Goal: Task Accomplishment & Management: Use online tool/utility

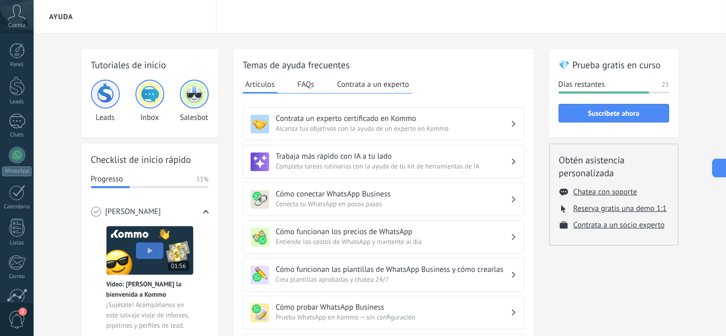
click at [11, 16] on icon at bounding box center [17, 13] width 18 height 16
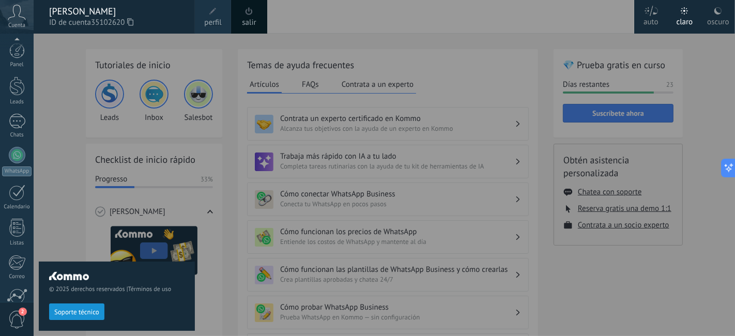
scroll to position [93, 0]
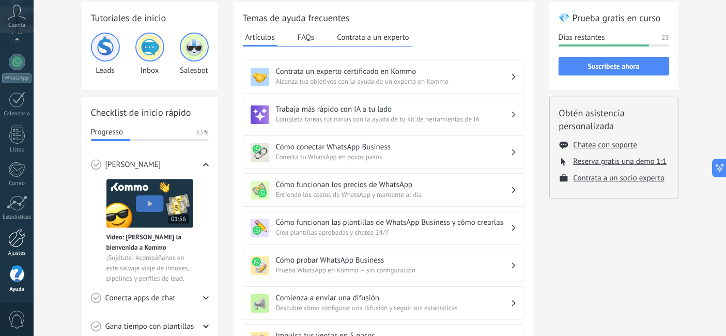
click at [23, 238] on div at bounding box center [17, 238] width 18 height 18
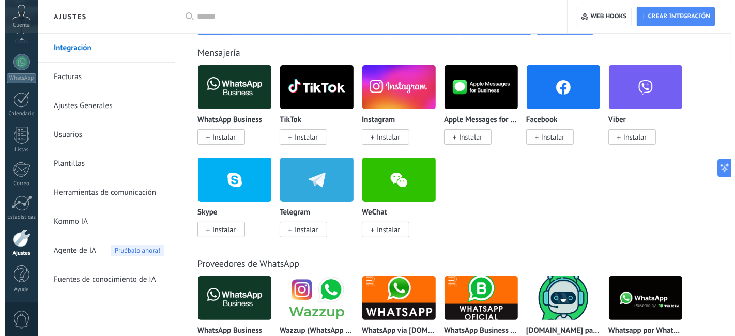
scroll to position [172, 0]
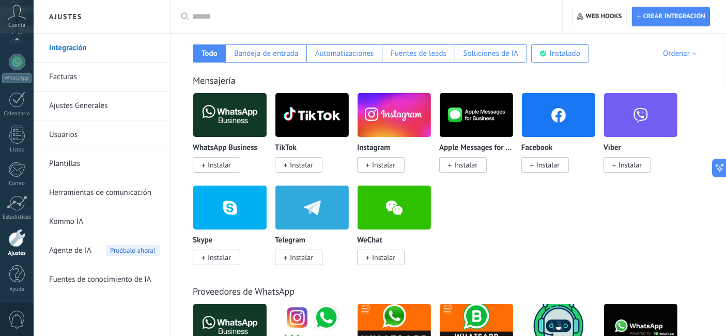
click at [540, 168] on span "Instalar" at bounding box center [548, 164] width 23 height 9
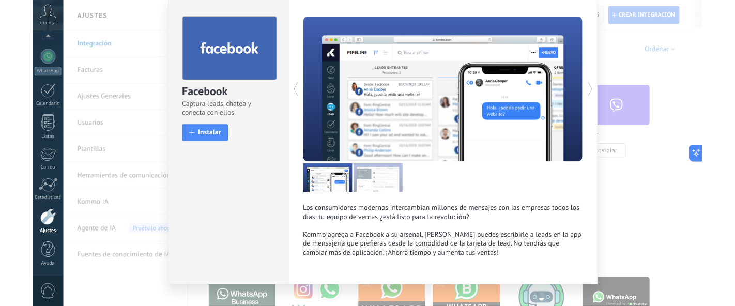
scroll to position [52, 0]
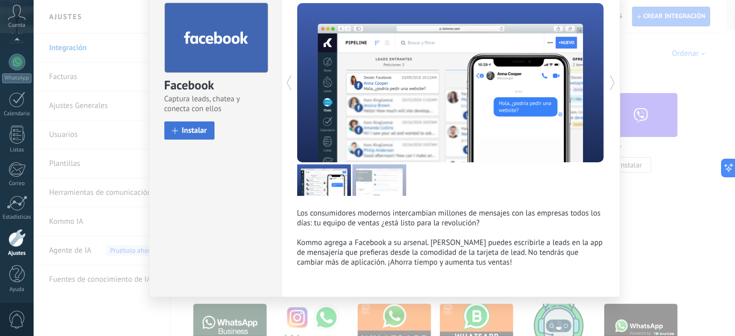
click at [174, 124] on button "Instalar" at bounding box center [189, 131] width 51 height 18
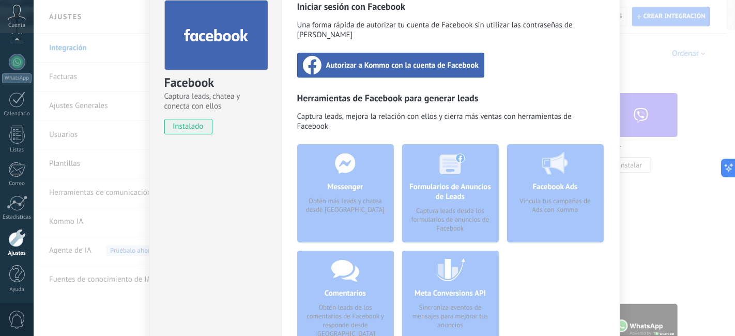
click at [352, 60] on span "Autorizar a Kommo con la cuenta de Facebook" at bounding box center [402, 65] width 153 height 10
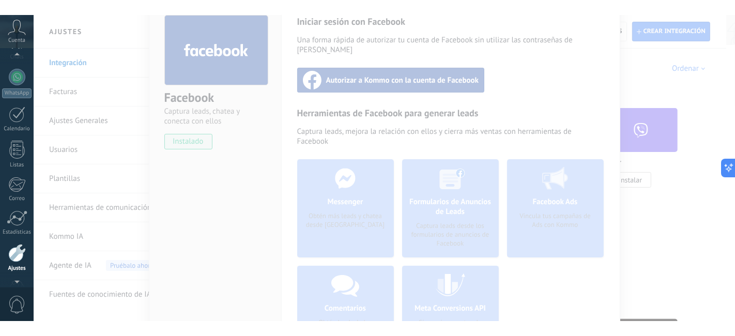
scroll to position [123, 0]
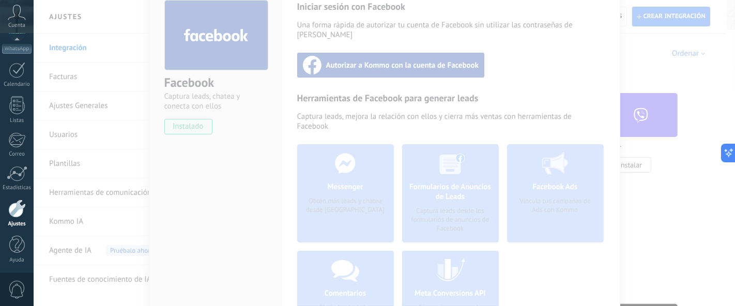
click at [252, 152] on div at bounding box center [385, 153] width 702 height 306
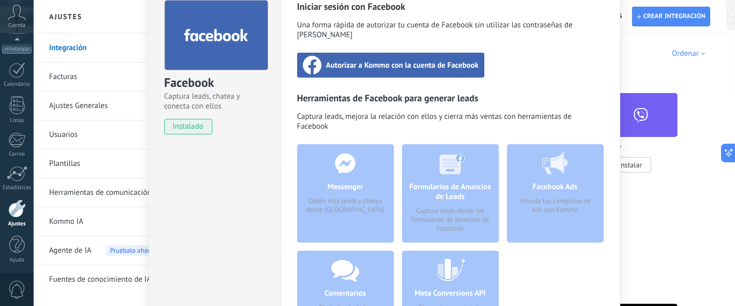
click at [363, 60] on span "Autorizar a Kommo con la cuenta de Facebook" at bounding box center [402, 65] width 153 height 10
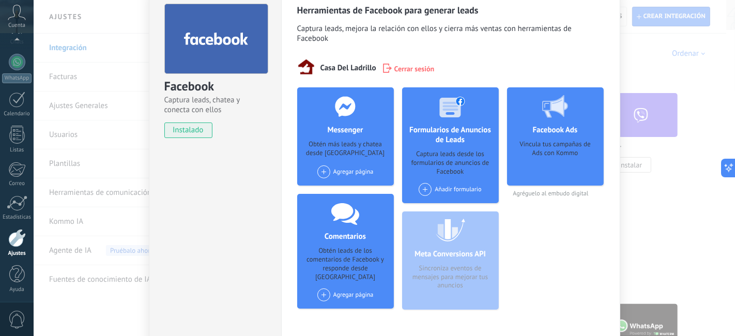
scroll to position [42, 0]
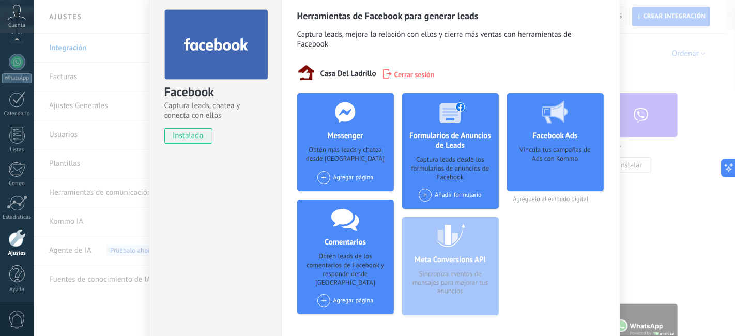
click at [321, 182] on span at bounding box center [323, 177] width 13 height 13
click at [340, 197] on div "Casa del ladrillo" at bounding box center [350, 197] width 69 height 23
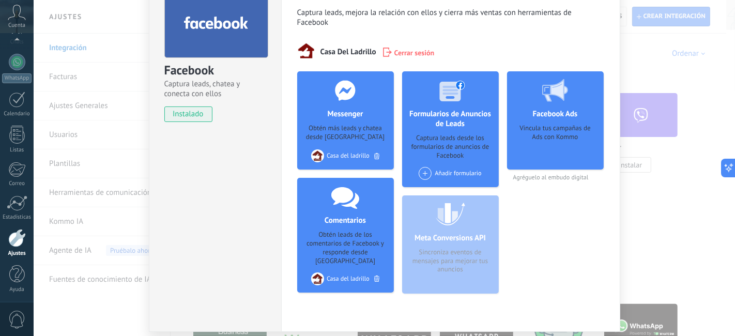
scroll to position [0, 0]
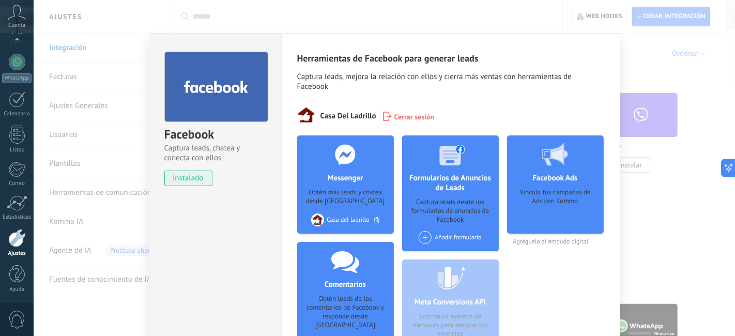
click at [370, 11] on div "Facebook Captura leads, chatea y conecta con ellos instalado Desinstalar Herram…" at bounding box center [385, 168] width 702 height 336
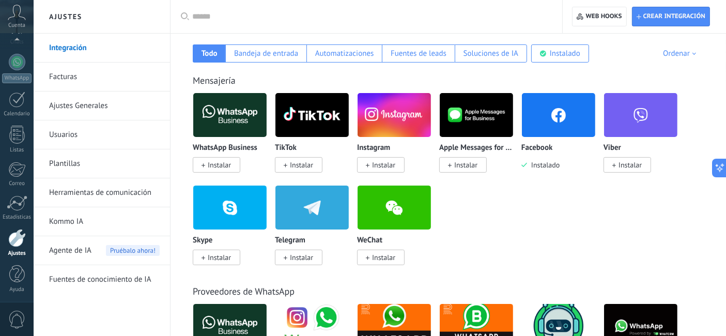
click at [375, 165] on span "Instalar" at bounding box center [383, 164] width 23 height 9
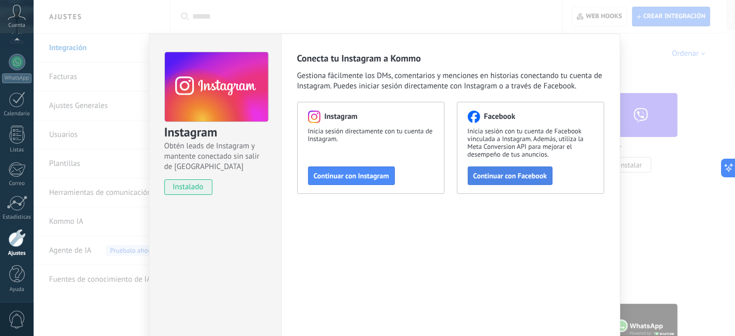
click at [487, 176] on span "Continuar con Facebook" at bounding box center [511, 175] width 74 height 7
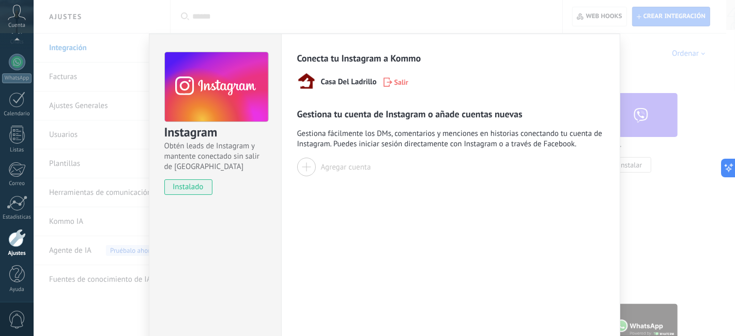
scroll to position [43, 0]
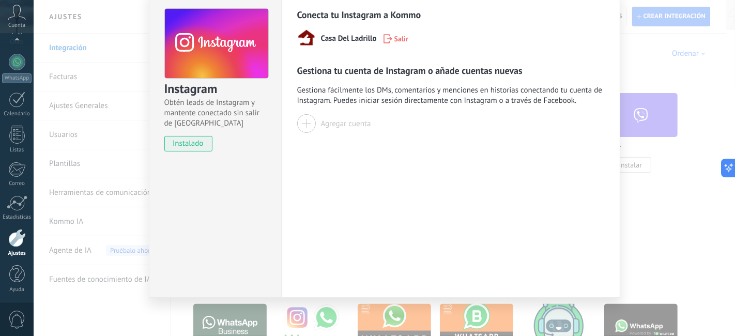
click at [300, 122] on div at bounding box center [306, 123] width 19 height 19
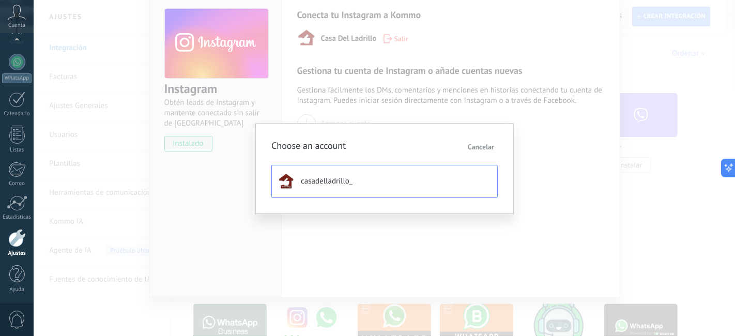
click at [324, 183] on span "casadelladrillo_" at bounding box center [327, 181] width 52 height 10
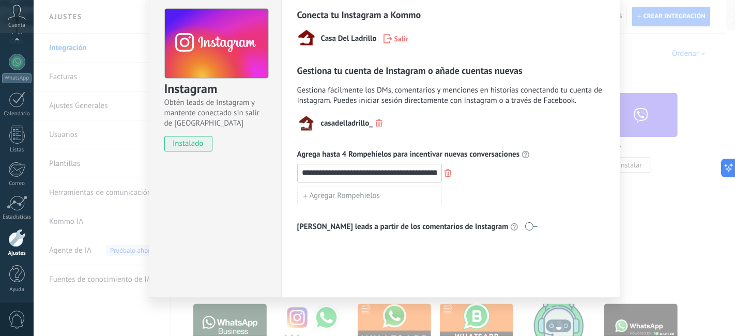
scroll to position [0, 0]
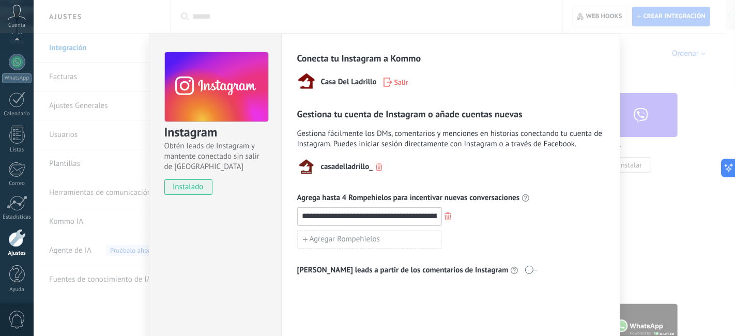
click at [128, 73] on div "**********" at bounding box center [385, 168] width 702 height 336
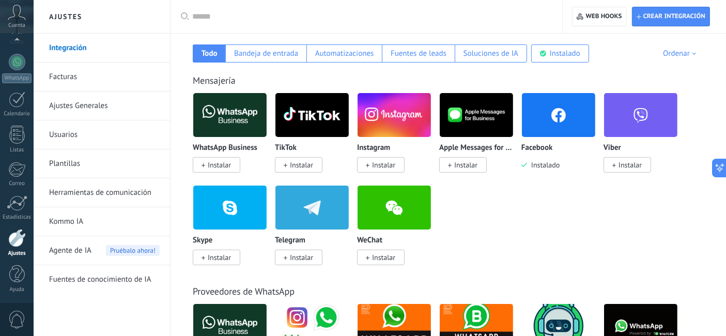
click at [304, 169] on span "Instalar" at bounding box center [301, 164] width 23 height 9
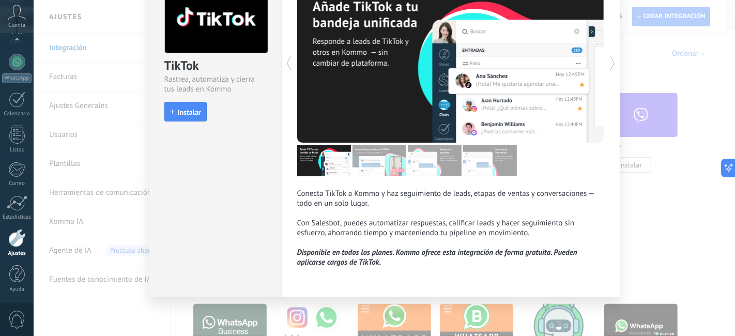
scroll to position [72, 0]
click at [189, 109] on span "Instalar" at bounding box center [189, 112] width 23 height 7
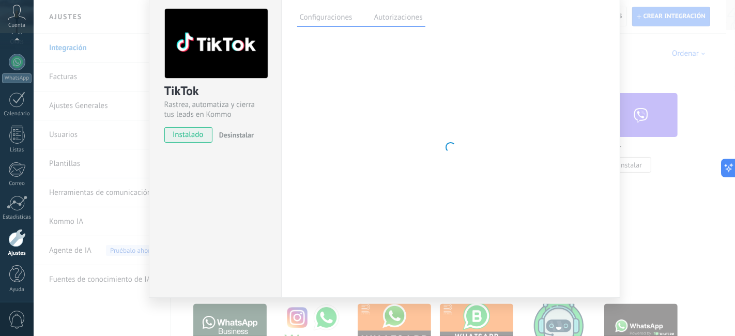
scroll to position [69, 0]
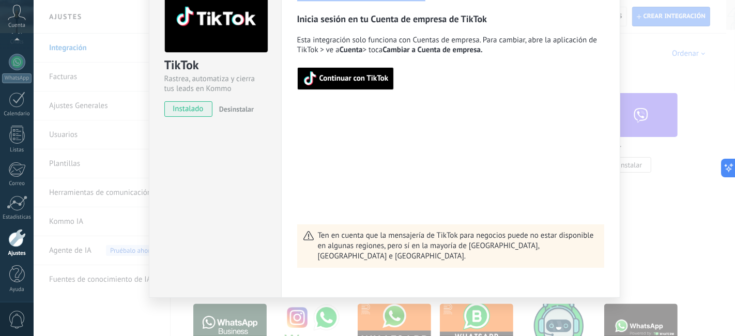
click at [342, 84] on span "Continuar con TikTok" at bounding box center [346, 78] width 86 height 14
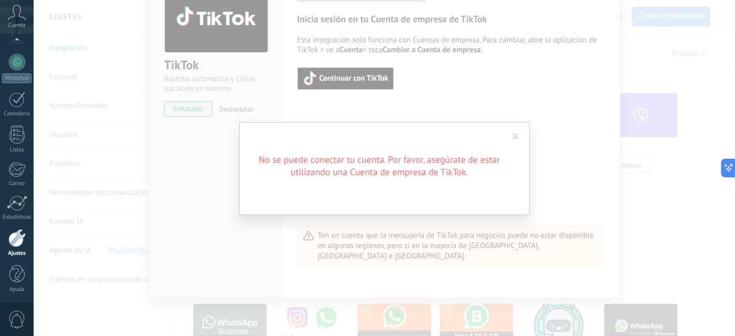
click at [516, 132] on span at bounding box center [515, 137] width 17 height 18
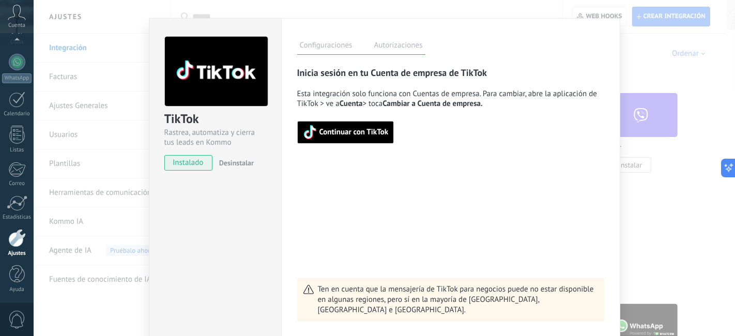
scroll to position [0, 0]
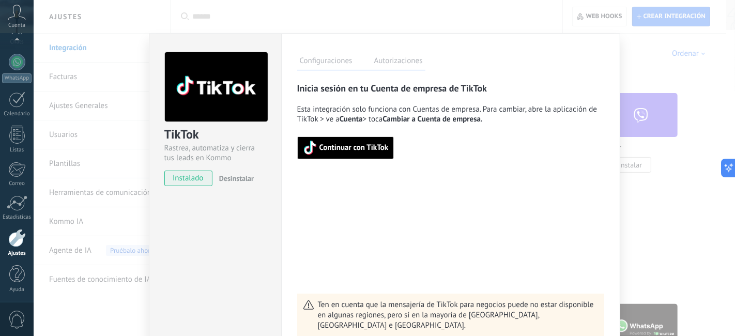
click at [152, 17] on div "TikTok Rastrea, automatiza y cierra tus leads en Kommo instalado Desinstalar Co…" at bounding box center [385, 168] width 702 height 336
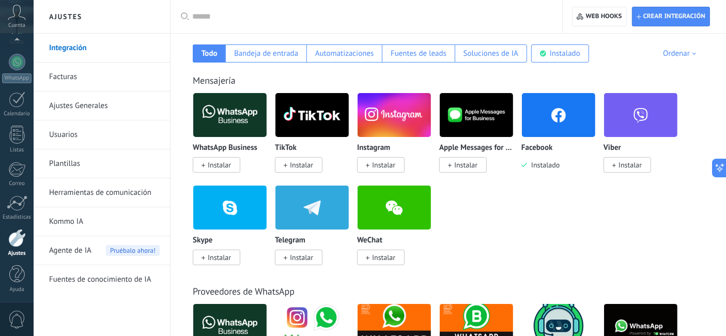
click at [209, 163] on span "Instalar" at bounding box center [219, 164] width 23 height 9
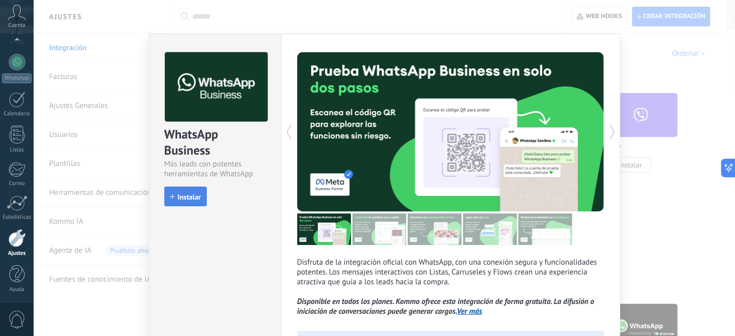
click at [171, 198] on icon "button" at bounding box center [172, 196] width 5 height 5
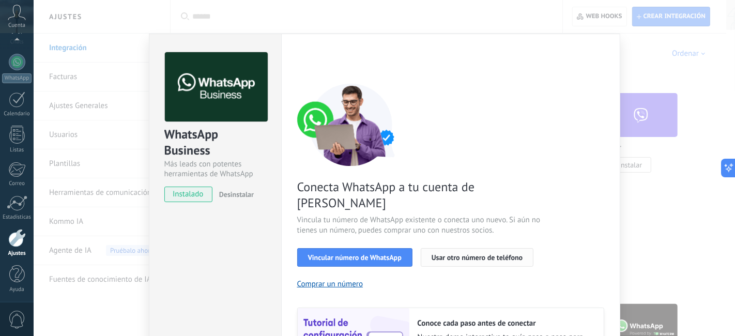
click at [484, 254] on span "Usar otro número de teléfono" at bounding box center [477, 257] width 91 height 7
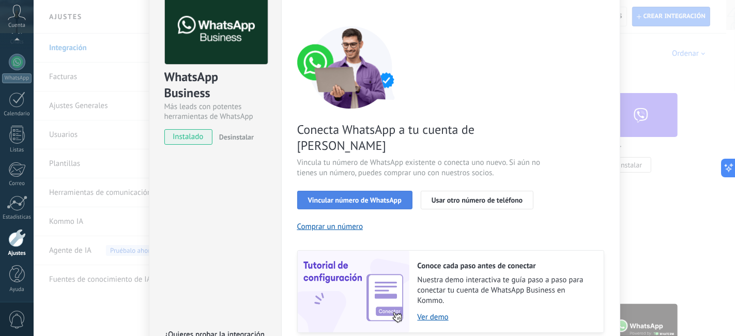
click at [336, 196] on span "Vincular número de WhatsApp" at bounding box center [355, 199] width 94 height 7
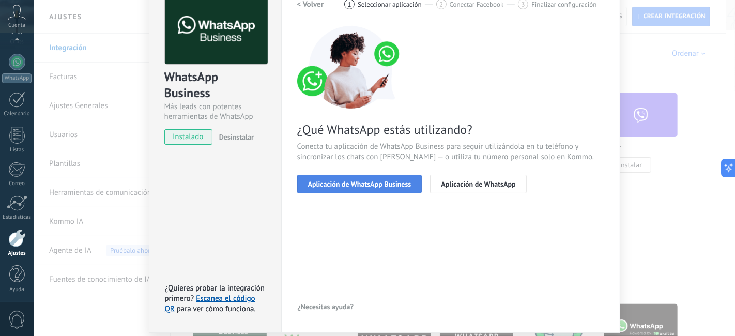
click at [361, 190] on button "Aplicación de WhatsApp Business" at bounding box center [359, 184] width 125 height 19
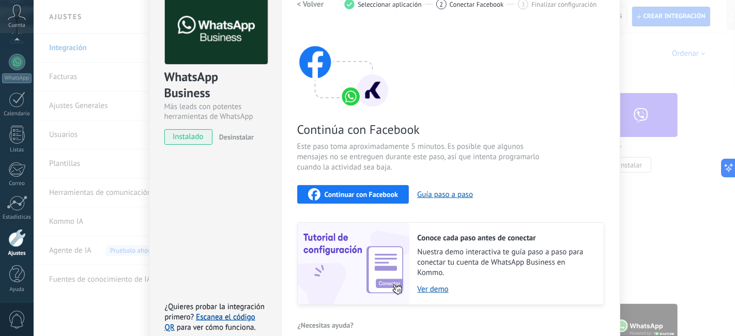
click at [344, 192] on span "Continuar con Facebook" at bounding box center [362, 194] width 74 height 7
click at [361, 191] on span "Continuar con Facebook" at bounding box center [362, 194] width 74 height 7
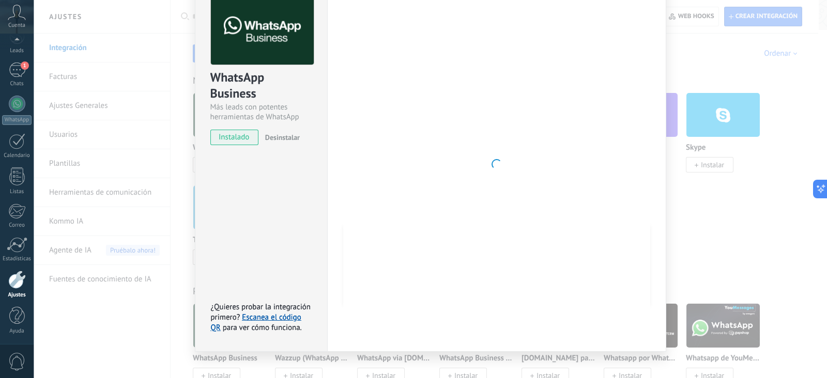
scroll to position [51, 0]
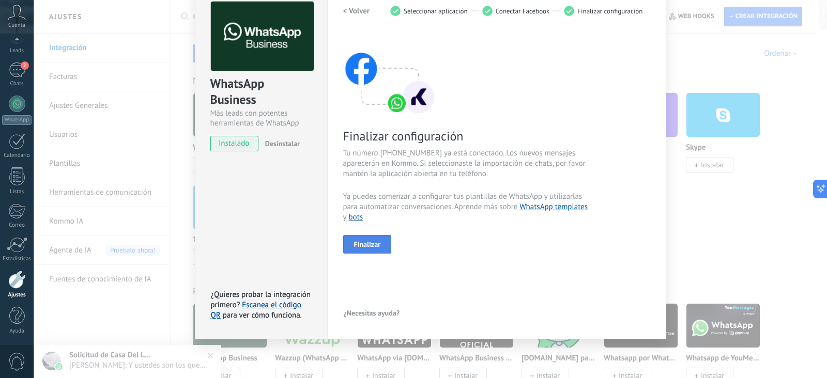
click at [372, 248] on span "Finalizar" at bounding box center [367, 244] width 27 height 7
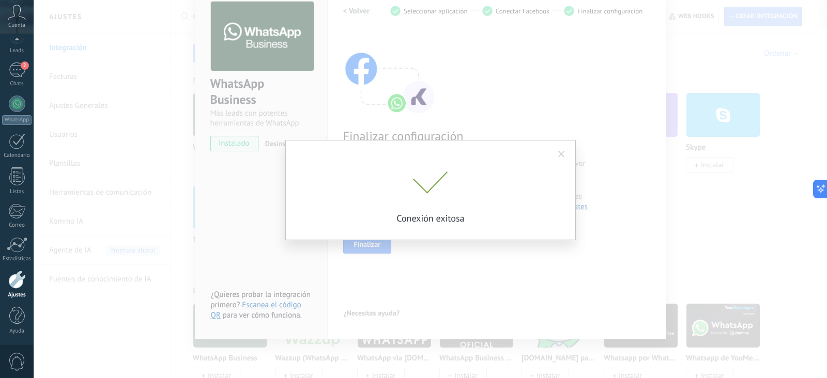
click at [558, 147] on span at bounding box center [561, 155] width 17 height 18
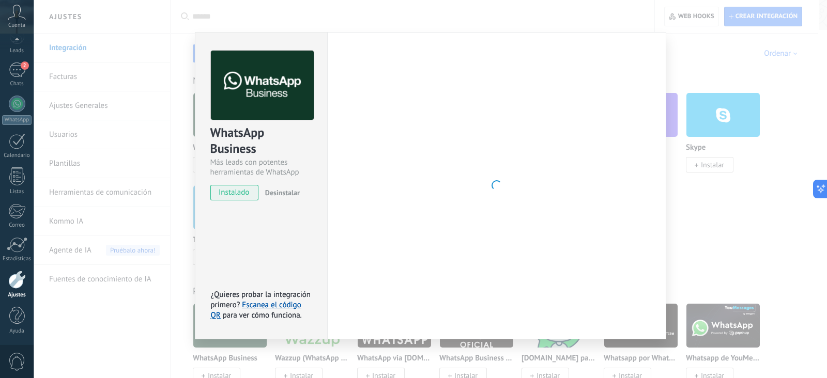
scroll to position [2, 0]
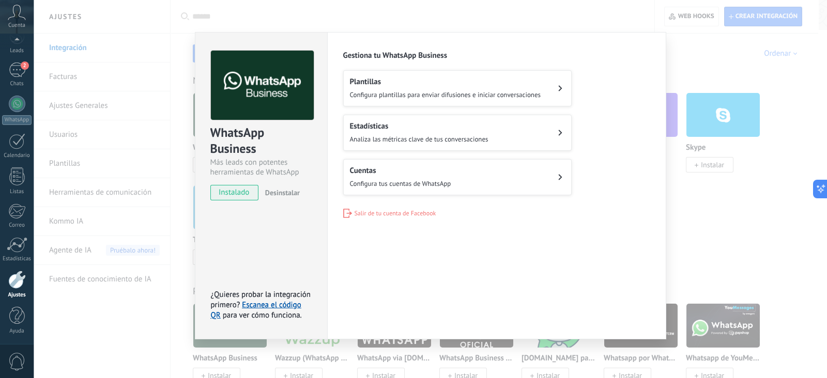
click at [365, 166] on h2 "Cuentas" at bounding box center [400, 171] width 101 height 10
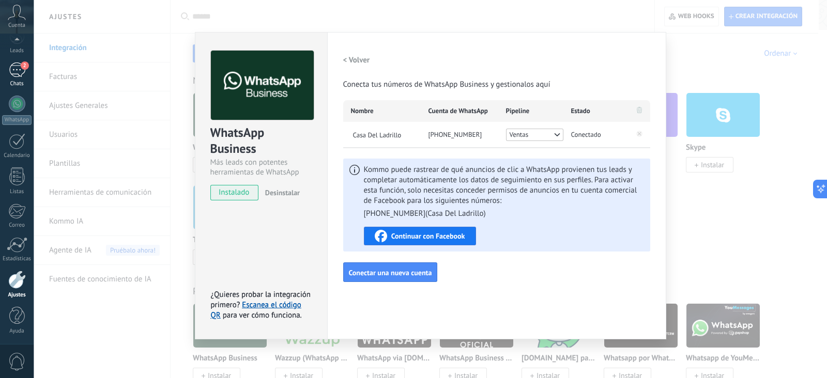
click at [18, 71] on div "2" at bounding box center [17, 70] width 17 height 15
